Goal: Find specific page/section: Find specific page/section

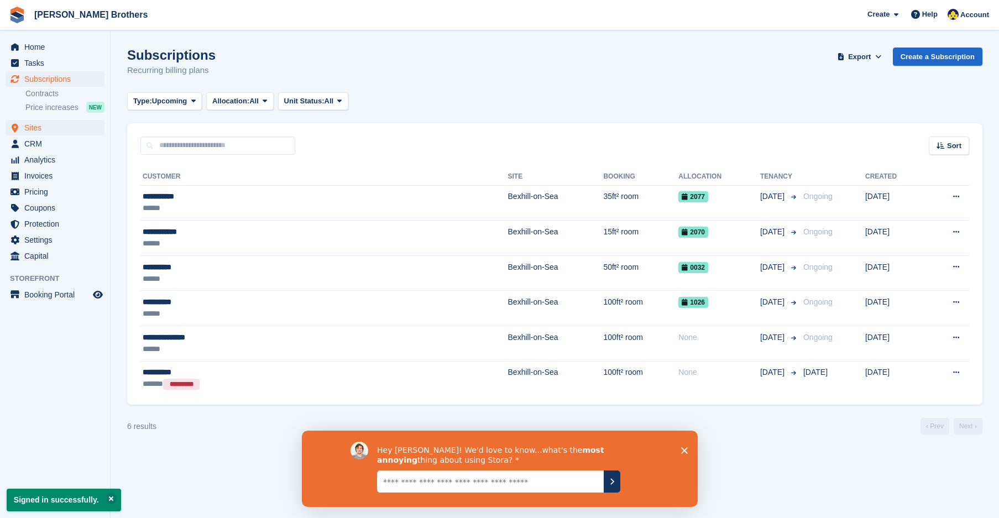
click at [31, 117] on div "Subscriptions Subscriptions Subscriptions Contracts Price increases NEW Contrac…" at bounding box center [55, 95] width 110 height 49
click at [32, 125] on span "Sites" at bounding box center [57, 127] width 66 height 15
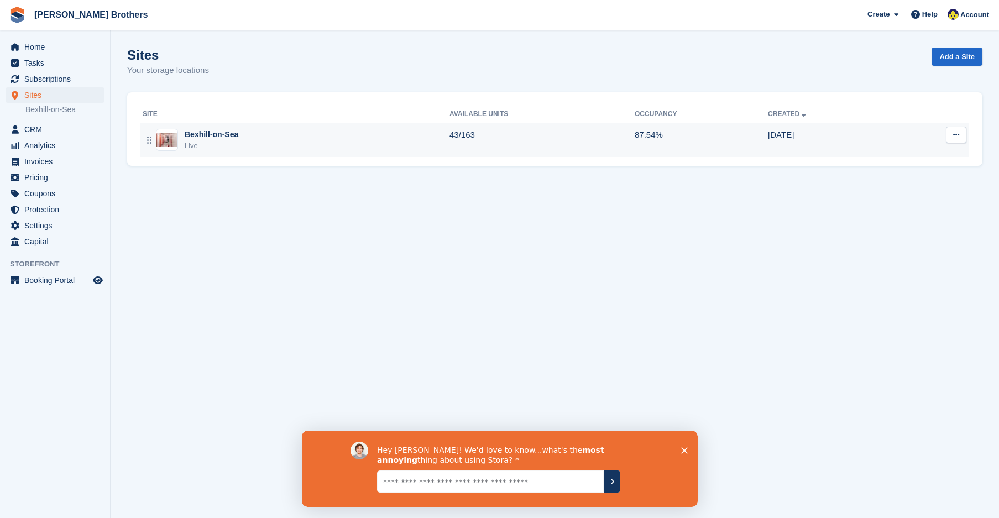
click at [229, 135] on div "Bexhill-on-Sea" at bounding box center [212, 135] width 54 height 12
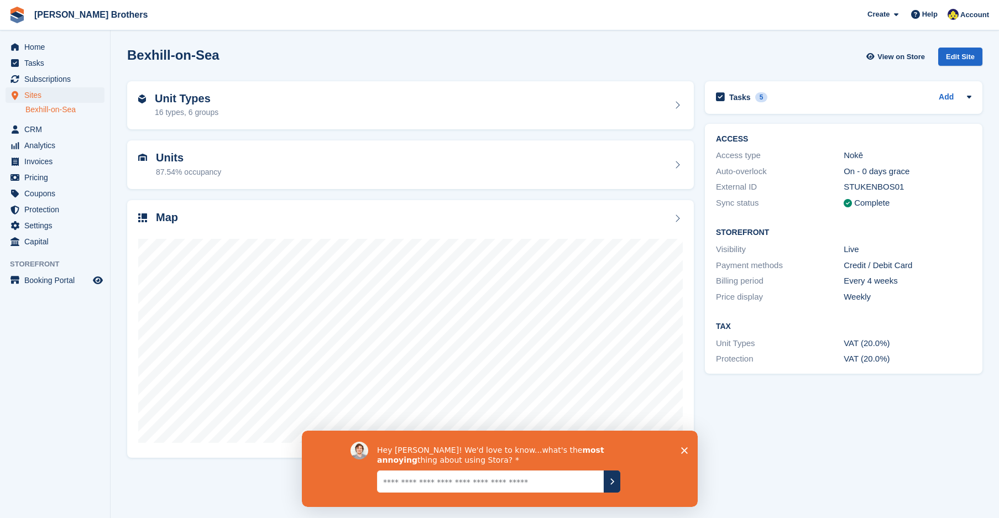
click at [683, 451] on icon "Close survey" at bounding box center [684, 450] width 7 height 7
